Goal: Find specific page/section: Find specific page/section

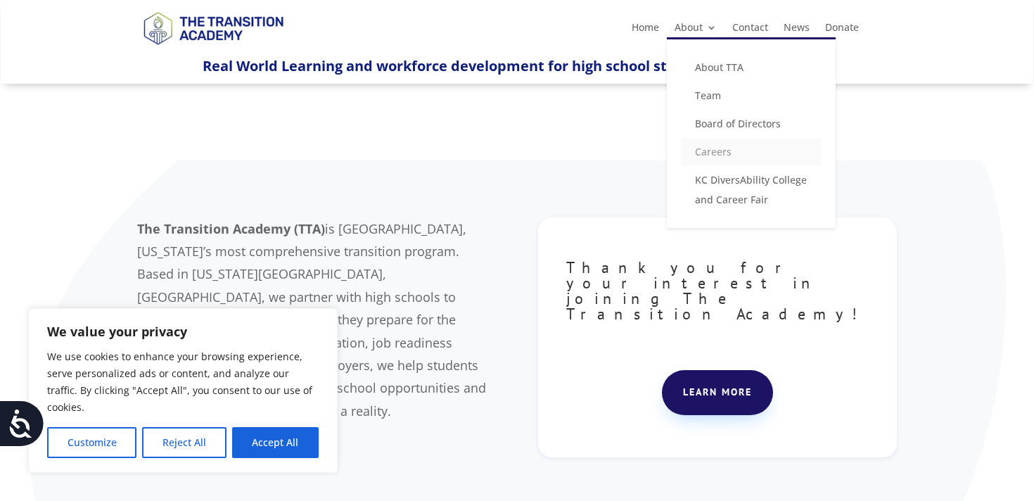
click at [712, 155] on link "Careers" at bounding box center [751, 152] width 141 height 28
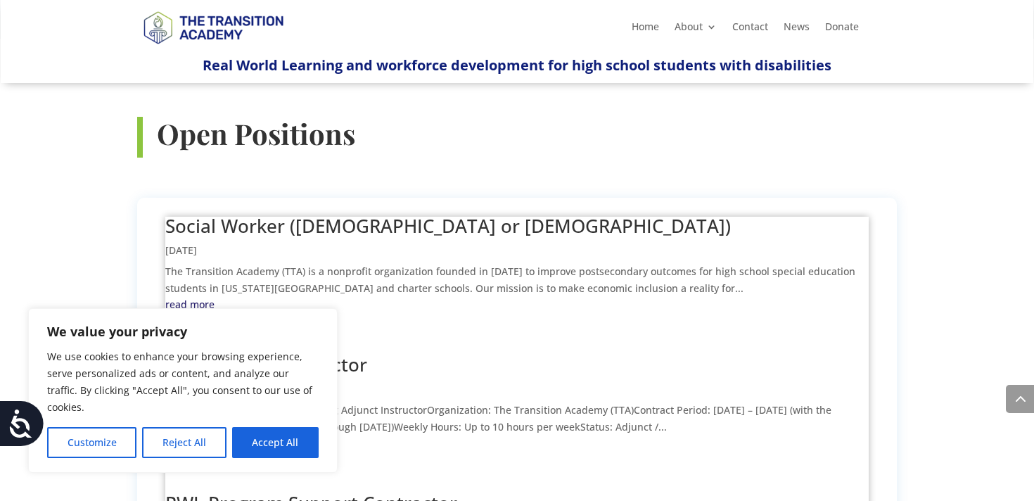
scroll to position [664, 0]
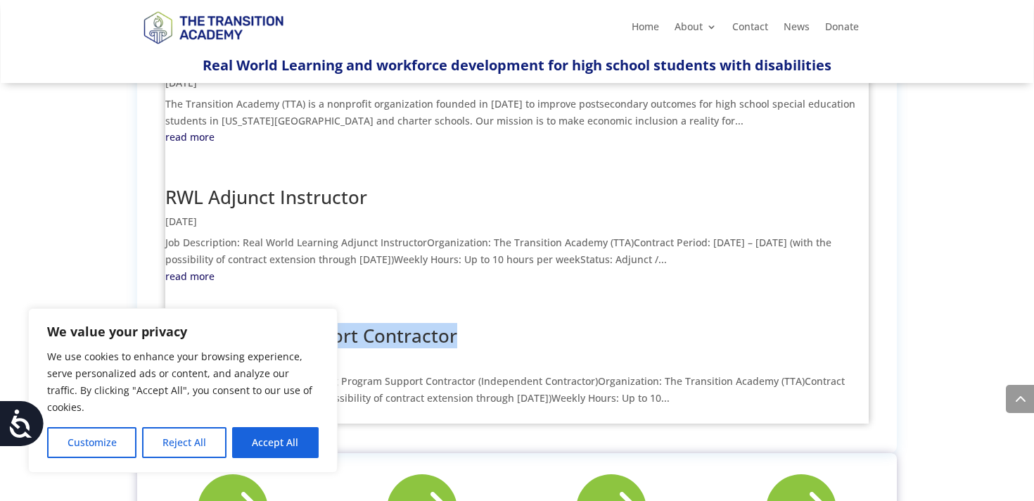
drag, startPoint x: 464, startPoint y: 236, endPoint x: 170, endPoint y: 238, distance: 294.1
click at [170, 326] on h2 "RWL Program Support Contractor" at bounding box center [517, 338] width 704 height 25
copy link "RWL Program Support Contractor"
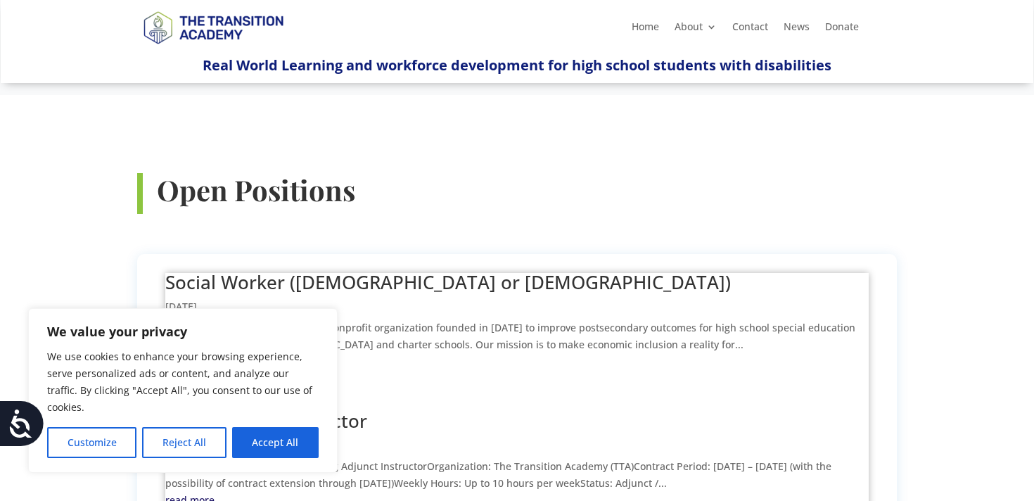
scroll to position [445, 0]
